Goal: Navigation & Orientation: Find specific page/section

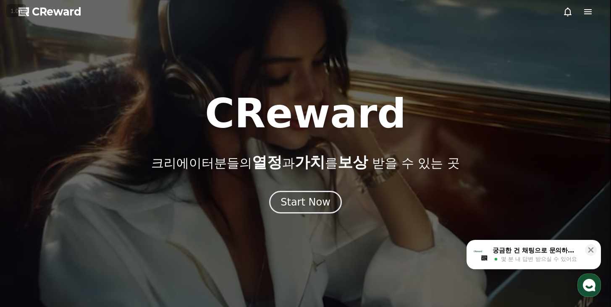
click at [289, 195] on div at bounding box center [305, 153] width 611 height 307
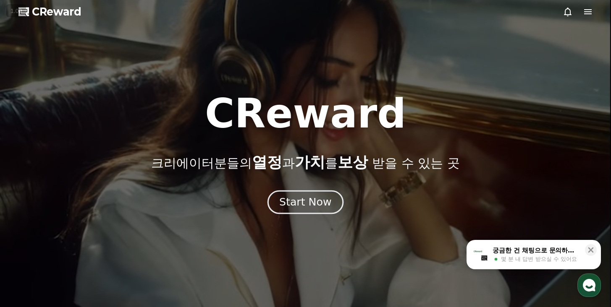
click at [293, 195] on div "Start Now" at bounding box center [305, 202] width 52 height 14
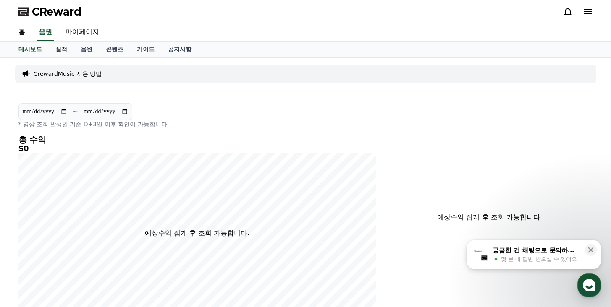
click at [56, 52] on link "실적" at bounding box center [61, 50] width 25 height 16
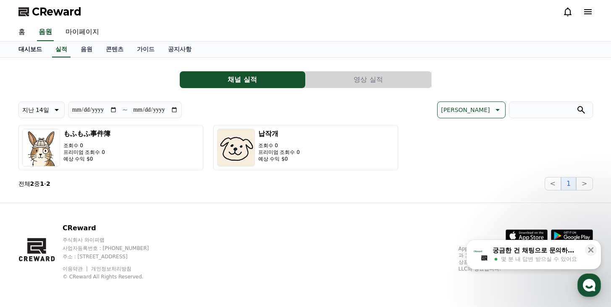
click at [26, 50] on link "대시보드" at bounding box center [30, 50] width 37 height 16
